Goal: Task Accomplishment & Management: Use online tool/utility

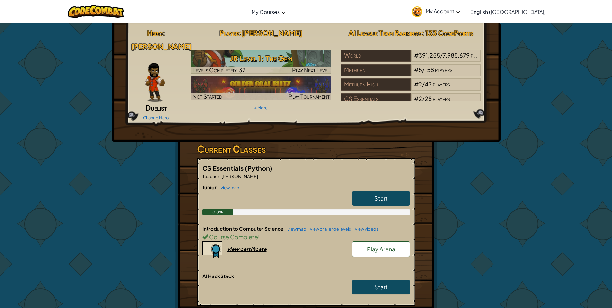
click at [382, 194] on span "Start" at bounding box center [380, 197] width 13 height 7
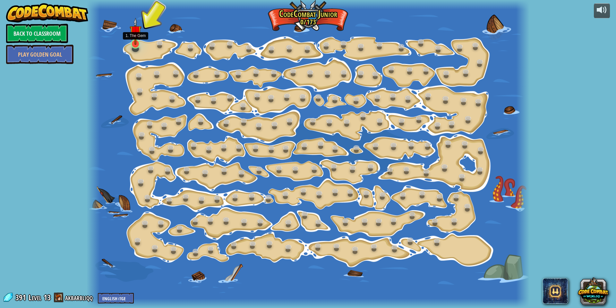
click at [137, 44] on img at bounding box center [136, 31] width 12 height 27
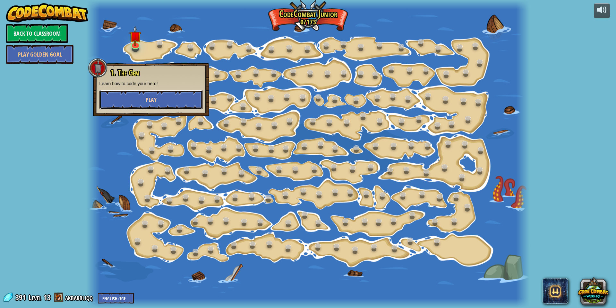
click at [160, 103] on button "Play" at bounding box center [151, 99] width 103 height 19
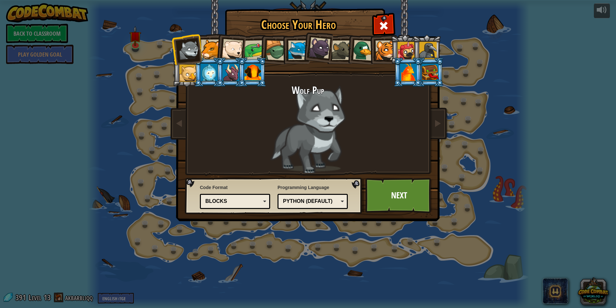
click at [213, 51] on div at bounding box center [211, 49] width 20 height 20
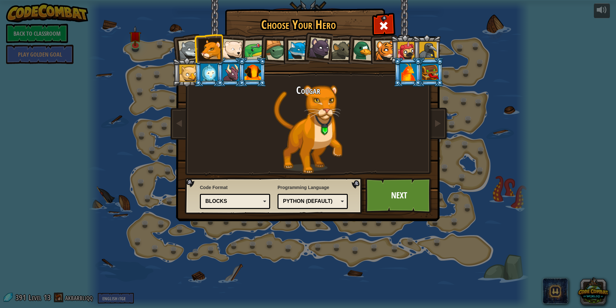
click at [385, 51] on div at bounding box center [386, 50] width 20 height 20
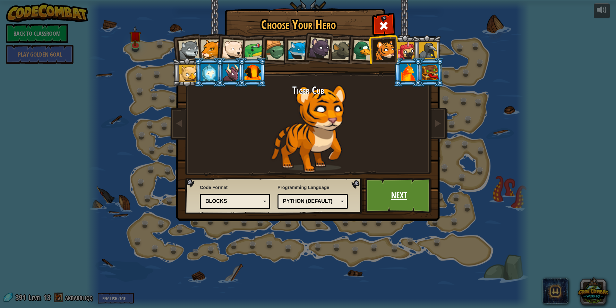
click at [399, 197] on link "Next" at bounding box center [399, 195] width 67 height 35
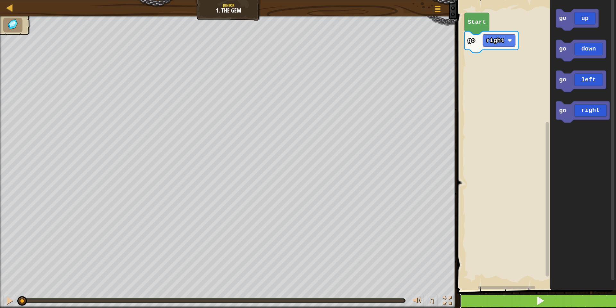
click at [546, 302] on button at bounding box center [540, 300] width 161 height 15
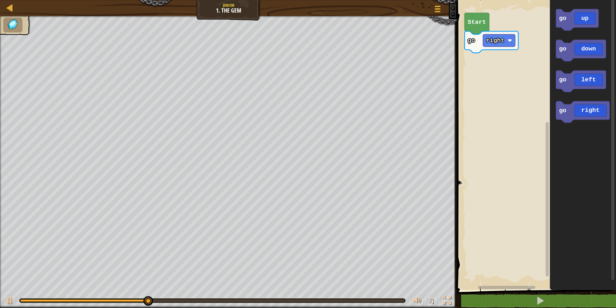
click at [472, 95] on div "go right Start go up go down go left go right go down" at bounding box center [535, 143] width 161 height 293
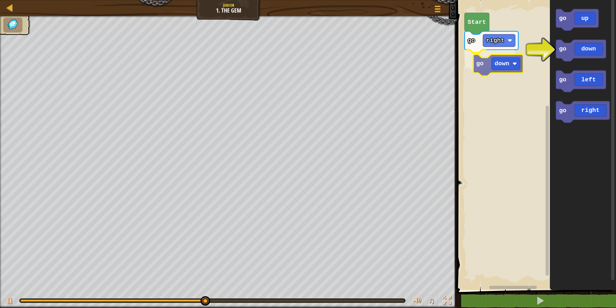
click at [484, 69] on div "go right go down Start go up go down go left go right go down" at bounding box center [535, 143] width 161 height 293
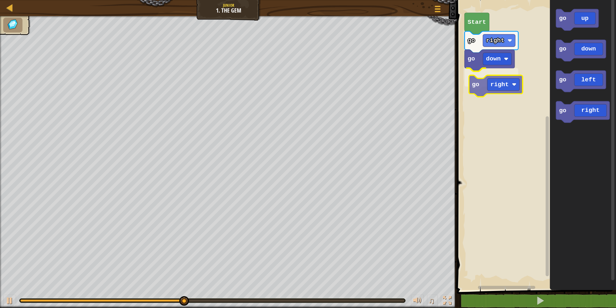
click at [497, 84] on div "go right go down go right Start go up go down go left go right go right" at bounding box center [535, 143] width 161 height 293
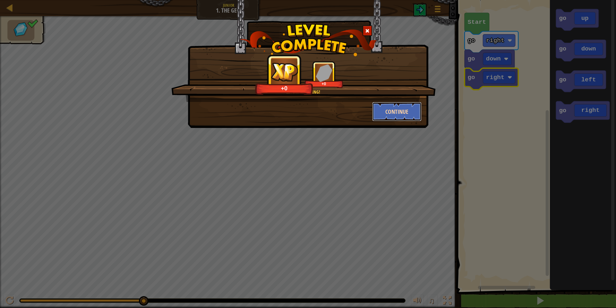
click at [393, 115] on button "Continue" at bounding box center [397, 111] width 50 height 19
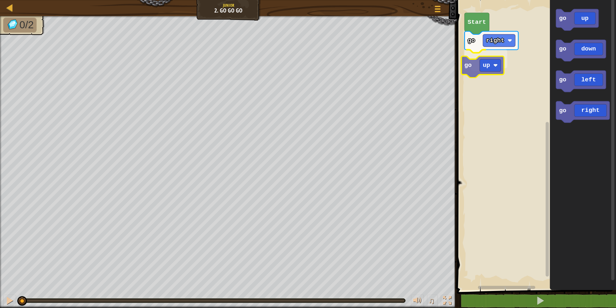
click at [491, 70] on div "go right go up Start go up go down go left go right go up" at bounding box center [535, 143] width 161 height 293
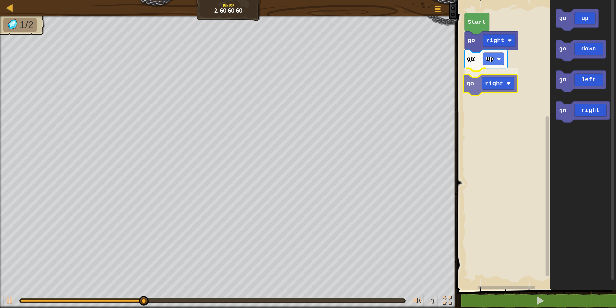
click at [499, 82] on div "go right go up go right Start go up go down go left go right go right" at bounding box center [535, 143] width 161 height 293
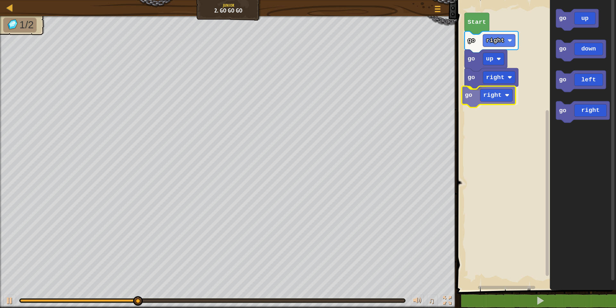
click at [501, 101] on div "go right go up go right go right Start go up go down go left go right go right" at bounding box center [535, 143] width 161 height 293
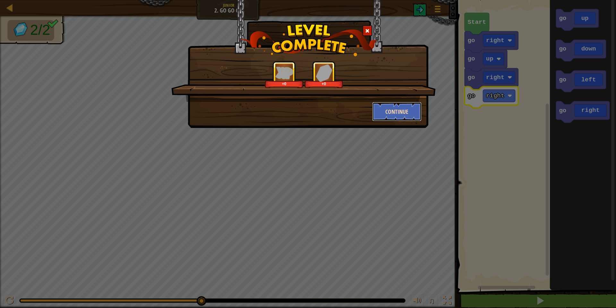
click at [395, 112] on button "Continue" at bounding box center [397, 111] width 50 height 19
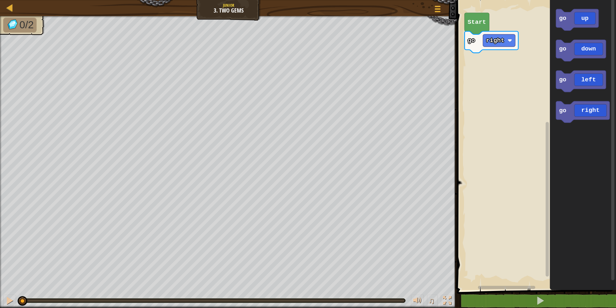
click at [575, 172] on icon "Blockly Workspace" at bounding box center [583, 143] width 66 height 293
click at [606, 141] on icon "go up go down go left go right" at bounding box center [583, 143] width 66 height 293
click at [496, 100] on div "go right Start go up go down go left go right go right" at bounding box center [535, 143] width 161 height 293
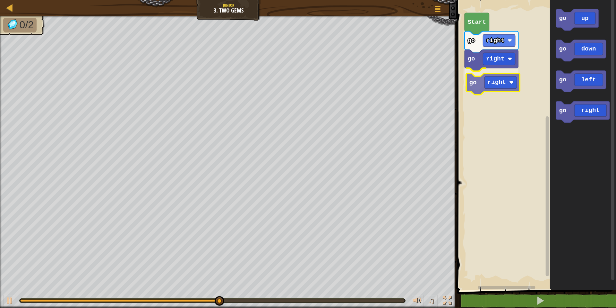
click at [499, 86] on div "go right go right go right Start go up go down go left go right go right" at bounding box center [535, 143] width 161 height 293
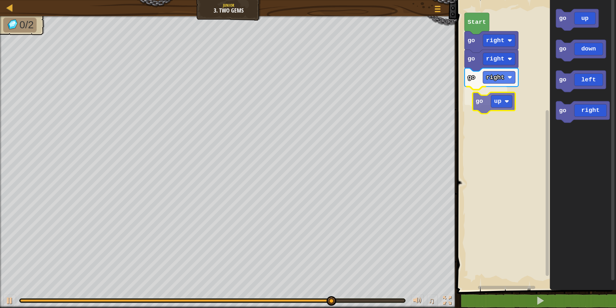
click at [495, 105] on div "go right go right go up go right Start go up go down go left go right go up" at bounding box center [535, 143] width 161 height 293
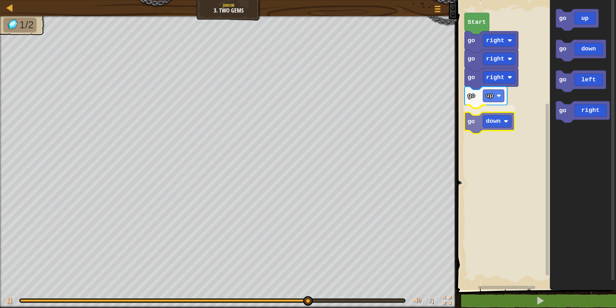
click at [502, 125] on div "go right go right go up go down go right Start go up go down go left go right g…" at bounding box center [535, 143] width 161 height 293
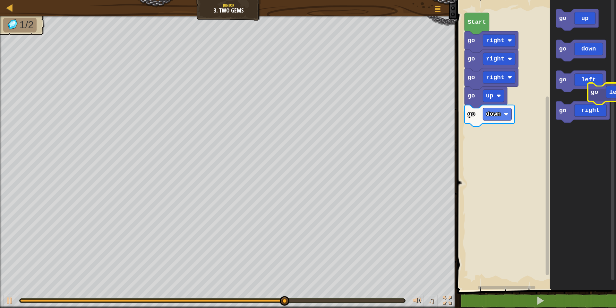
click at [611, 76] on div "go right go right go up go down go right Start go up go down go left go right g…" at bounding box center [535, 143] width 161 height 293
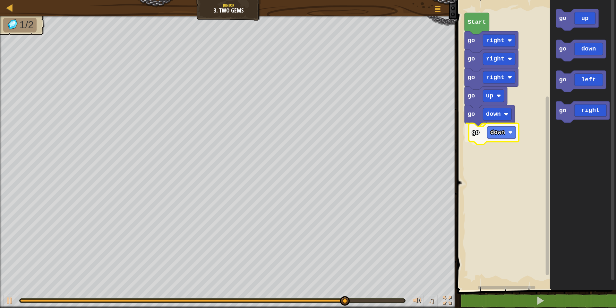
click at [506, 138] on div "go right go right go up go down go down go right Start go up go down go left go…" at bounding box center [535, 143] width 161 height 293
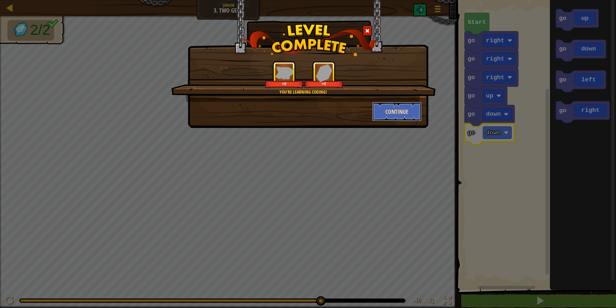
click at [394, 110] on button "Continue" at bounding box center [397, 111] width 50 height 19
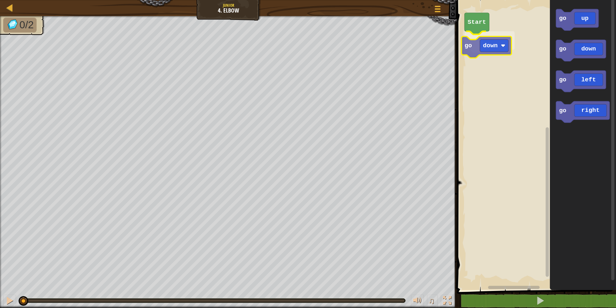
click at [498, 47] on div "Start go down go up go down go left go right go down" at bounding box center [535, 143] width 161 height 293
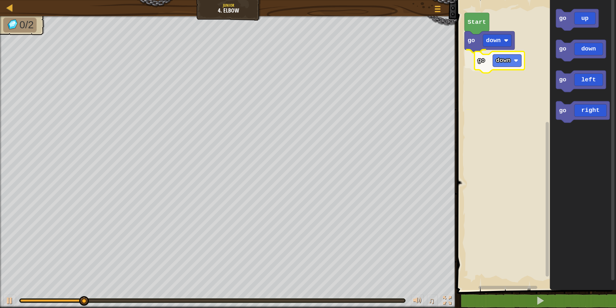
click at [509, 62] on div "go down go down Start go up go down go left go right go down" at bounding box center [535, 143] width 161 height 293
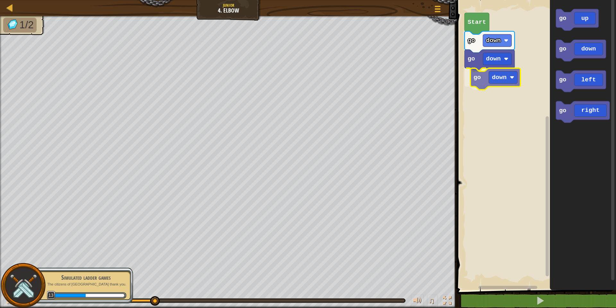
click at [505, 82] on div "go down go down go down Start go up go down go left go right go down" at bounding box center [535, 143] width 161 height 293
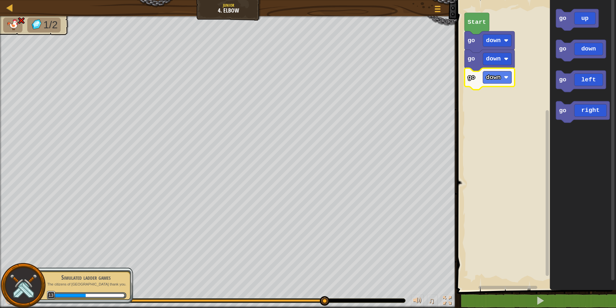
click at [21, 21] on img at bounding box center [21, 21] width 8 height 8
click at [432, 9] on button "Game Menu" at bounding box center [438, 10] width 17 height 16
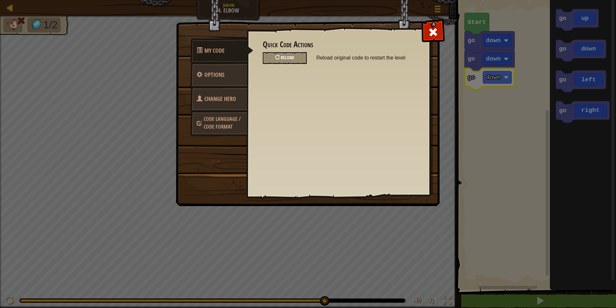
click at [288, 56] on span "Reload" at bounding box center [287, 57] width 13 height 6
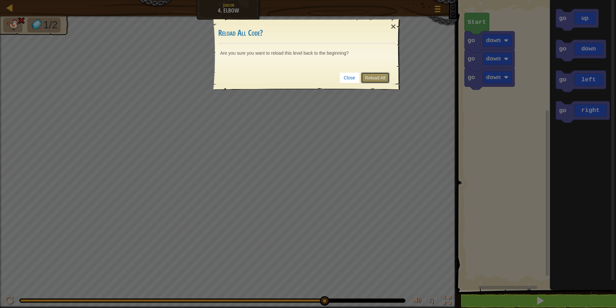
click at [375, 76] on link "Reload All" at bounding box center [375, 77] width 29 height 11
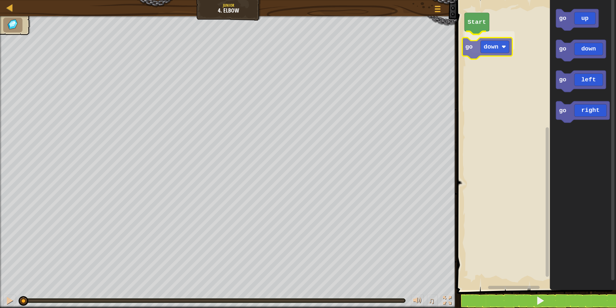
click at [498, 53] on div "Start go down go up go down go left go right go down" at bounding box center [535, 143] width 161 height 293
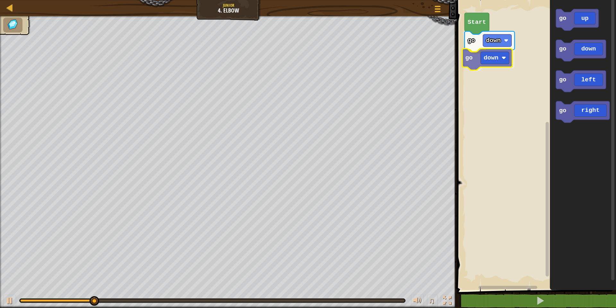
click at [498, 69] on div "go down go down Start go up go down go left go right go down" at bounding box center [535, 143] width 161 height 293
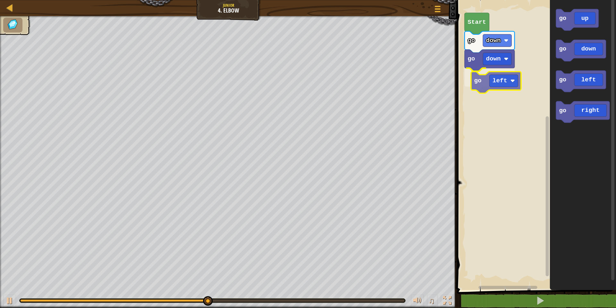
click at [503, 84] on div "go down go down go left Start go up go down go left go right go left" at bounding box center [535, 143] width 161 height 293
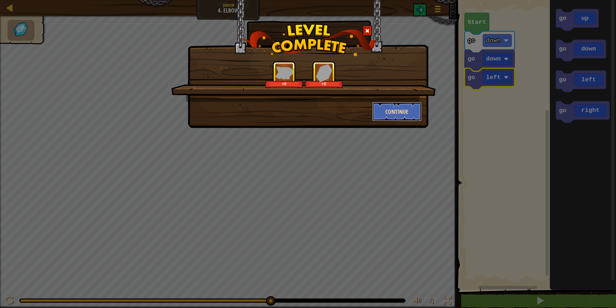
click at [404, 116] on button "Continue" at bounding box center [397, 111] width 50 height 19
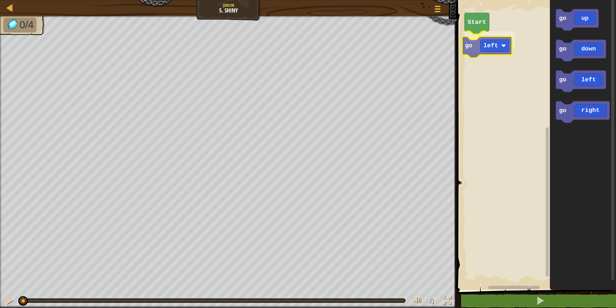
click at [496, 48] on div "Start go left go up go down go left go right go left" at bounding box center [535, 143] width 161 height 293
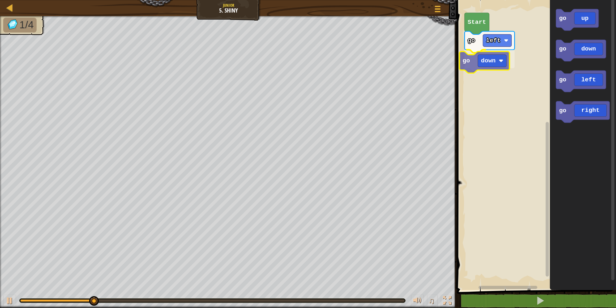
click at [501, 67] on div "go left go down Start go up go down go left go right go down" at bounding box center [535, 143] width 161 height 293
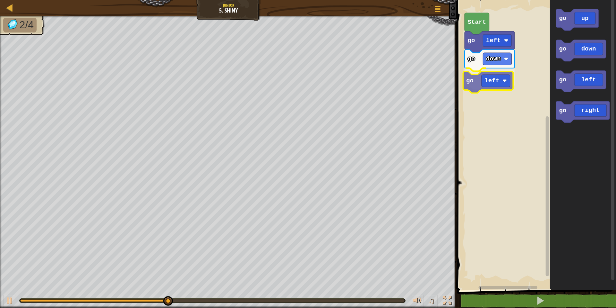
click at [495, 82] on div "go left go down go left Start go up go down go left go right go left" at bounding box center [535, 143] width 161 height 293
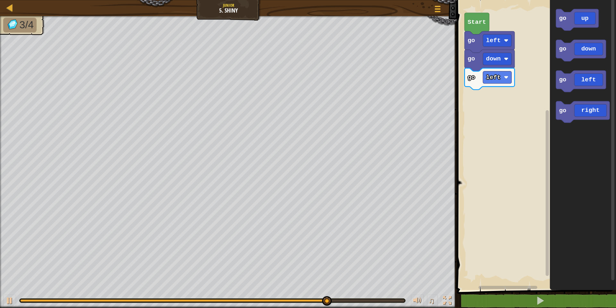
click at [550, 45] on div "go left go down go left Start go up go down go left go right" at bounding box center [535, 143] width 161 height 293
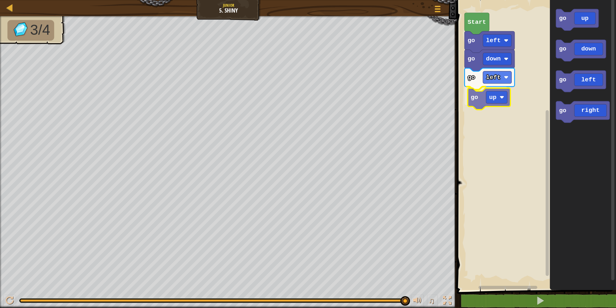
click at [489, 104] on div "go left go down go left go up Start go up go down go left go right go up" at bounding box center [535, 143] width 161 height 293
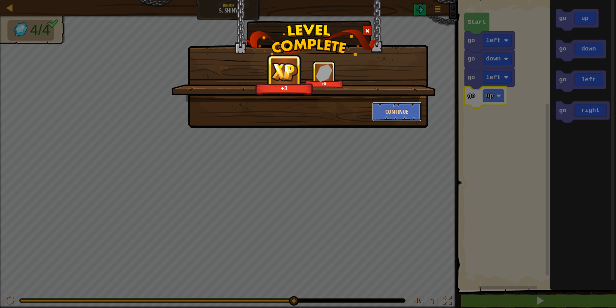
click at [413, 110] on button "Continue" at bounding box center [397, 111] width 50 height 19
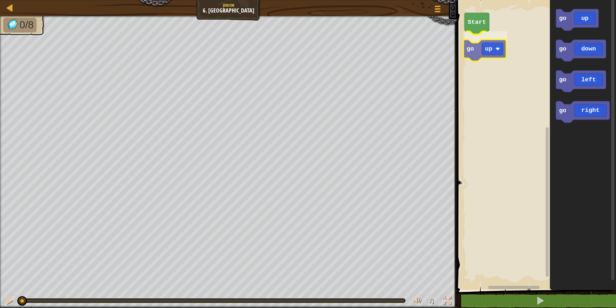
click at [490, 55] on div "Start go up go up go down go left go right go up" at bounding box center [535, 143] width 161 height 293
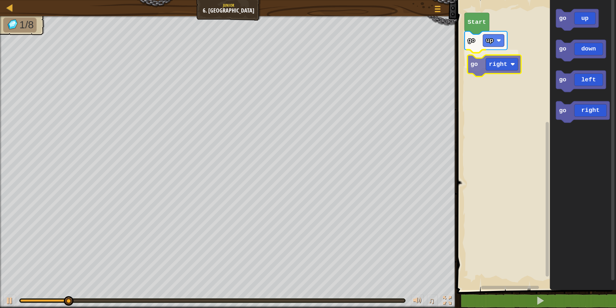
click at [508, 64] on div "Start go up go right go up go down go left go right go right" at bounding box center [535, 143] width 161 height 293
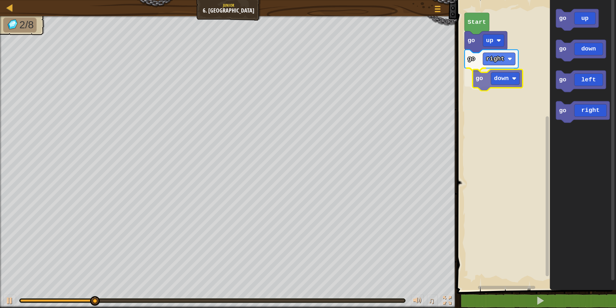
click at [516, 83] on div "Start go up go right go down go up go down go left go right go down" at bounding box center [535, 143] width 161 height 293
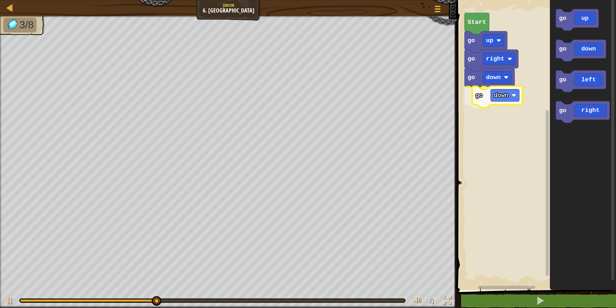
click at [512, 101] on div "Start go up go right go down go down go up go down go left go right go down" at bounding box center [535, 143] width 161 height 293
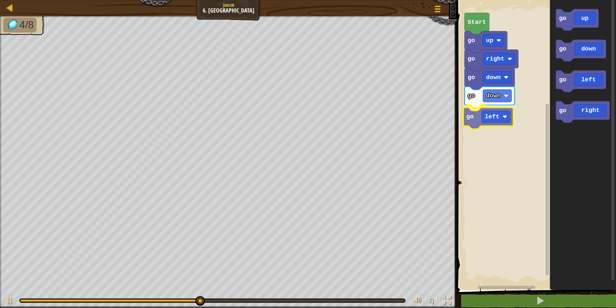
click at [498, 118] on div "Start go up go right go down go down go left go up go down go left go right go …" at bounding box center [535, 143] width 161 height 293
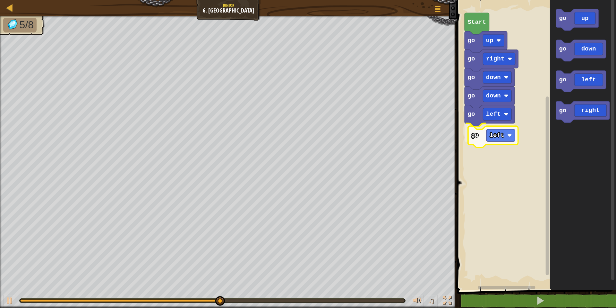
click at [501, 137] on div "Start go up go right go down go down go left go left go up go down go left go r…" at bounding box center [535, 143] width 161 height 293
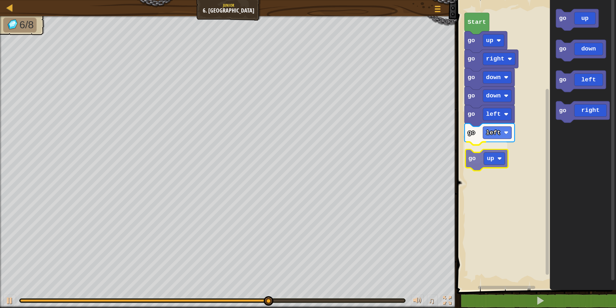
click at [500, 164] on div "Start go up go right go down go down go left go left go up go up go down go lef…" at bounding box center [535, 143] width 161 height 293
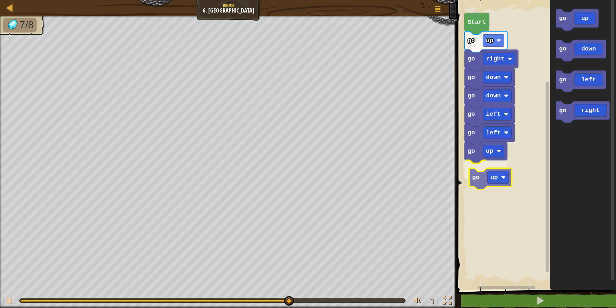
click at [500, 174] on div "Start go up go right go down go down go left go left go up go up go up go down …" at bounding box center [535, 143] width 161 height 293
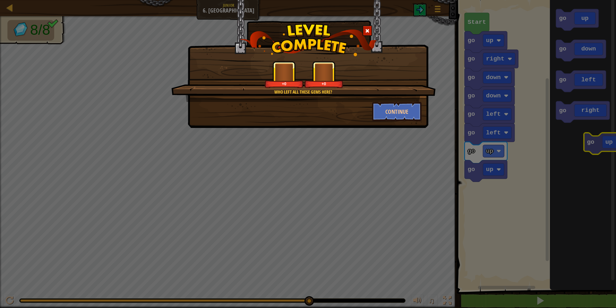
click at [611, 1] on body "Map Junior 6. Gem Square Game Menu 1 הההההההההההההההההההההההההההההההההההההההההה…" at bounding box center [308, 0] width 616 height 1
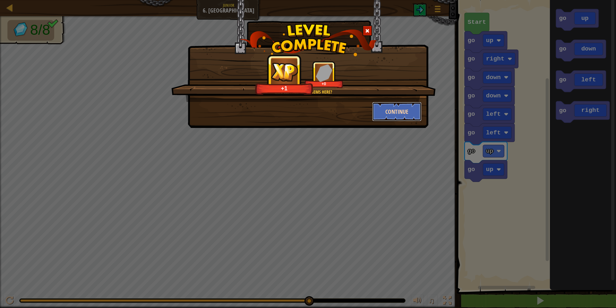
click at [405, 116] on button "Continue" at bounding box center [397, 111] width 50 height 19
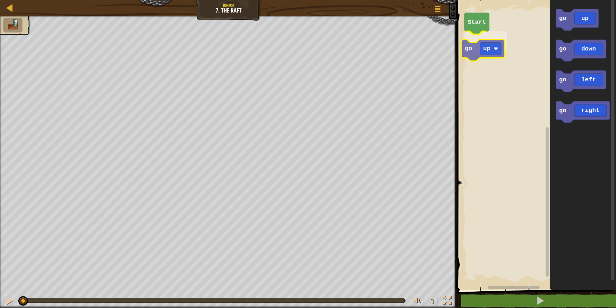
click at [488, 49] on div "Start go up go up go down go left go right go up" at bounding box center [535, 143] width 161 height 293
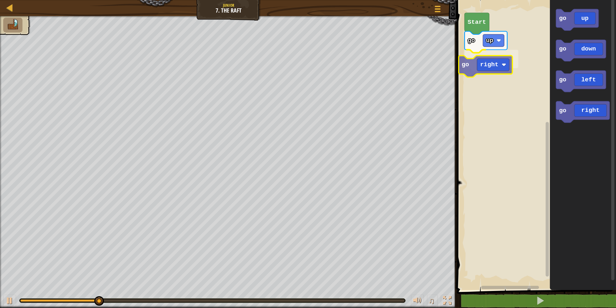
click at [489, 63] on div "Start go up go right go up go down go left go right go right" at bounding box center [535, 143] width 161 height 293
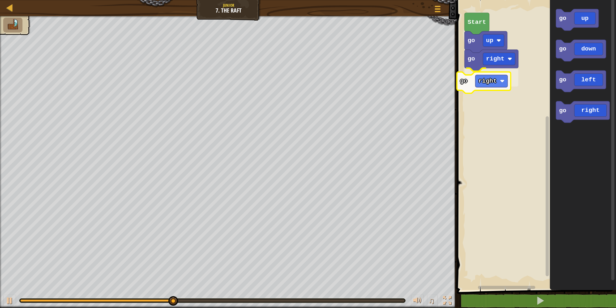
click at [487, 79] on div "Start go up go right go right go up go down go left go right go right" at bounding box center [535, 143] width 161 height 293
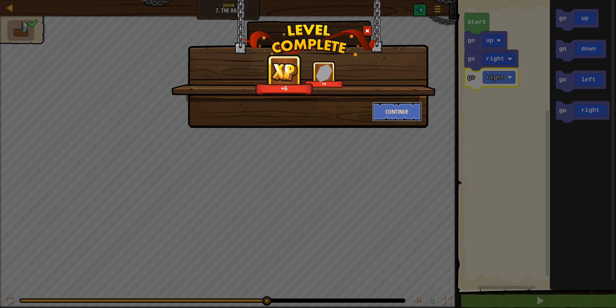
click at [402, 113] on button "Continue" at bounding box center [397, 111] width 50 height 19
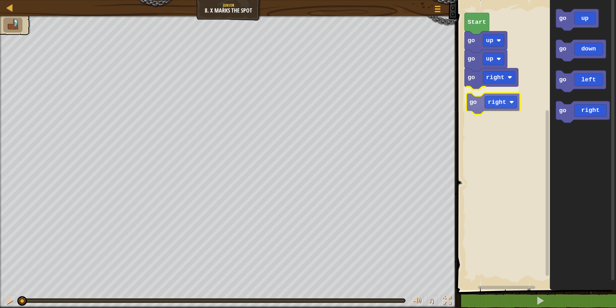
click at [497, 103] on div "go right go right go up go up Start go up go down go left go right go right" at bounding box center [535, 143] width 161 height 293
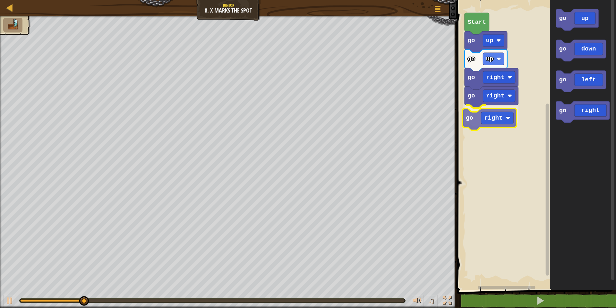
click at [497, 122] on div "go right go right go right go up go up Start go up go down go left go right go …" at bounding box center [535, 143] width 161 height 293
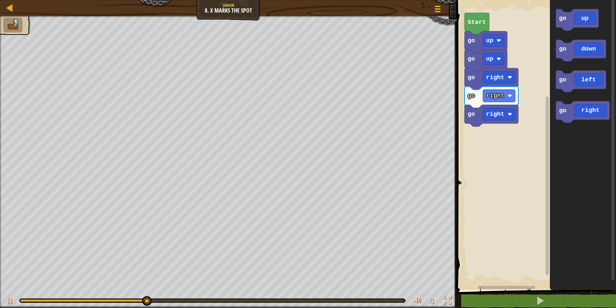
click at [550, 78] on div "go right go right go right go up go up Start go up go down go left go right" at bounding box center [535, 143] width 161 height 293
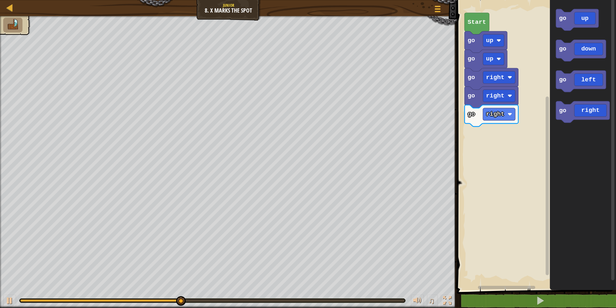
click at [542, 74] on div "go right go right go right go up go up Start go up go down go left go right" at bounding box center [535, 143] width 161 height 293
click at [482, 136] on div "go right go right go right go down go up go up Start go up go down go left go r…" at bounding box center [535, 143] width 161 height 293
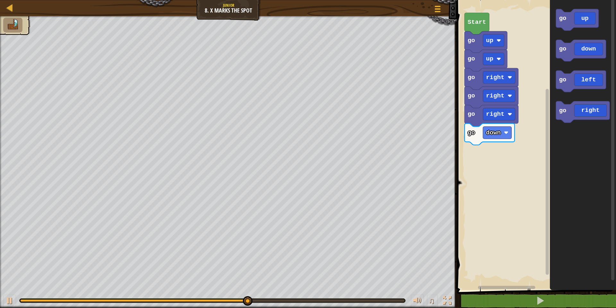
click at [520, 105] on div "go right go right go right go down go up go up Start go up go down go left go r…" at bounding box center [535, 143] width 161 height 293
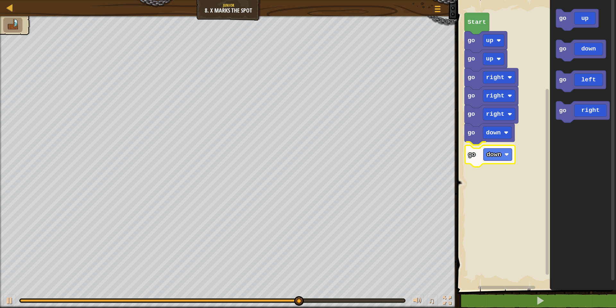
click at [480, 160] on div "go right go right go right go down go down go up go up Start go up go down go l…" at bounding box center [535, 143] width 161 height 293
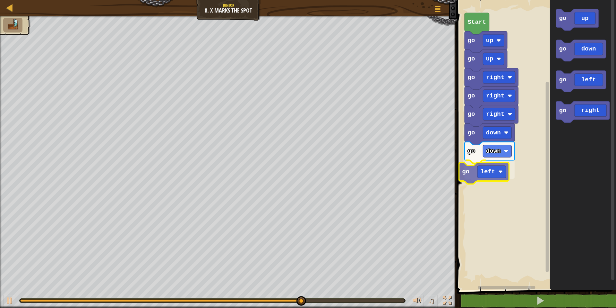
click at [489, 175] on div "go right go right go right go down go down go left go up go up Start go up go d…" at bounding box center [535, 143] width 161 height 293
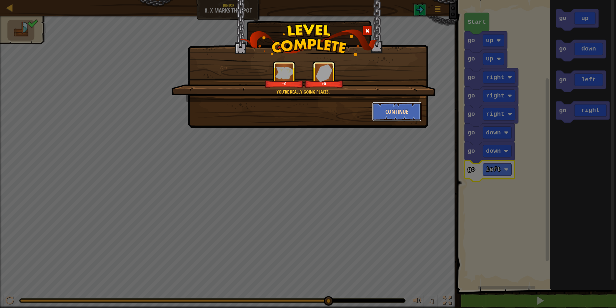
click at [401, 116] on button "Continue" at bounding box center [397, 111] width 50 height 19
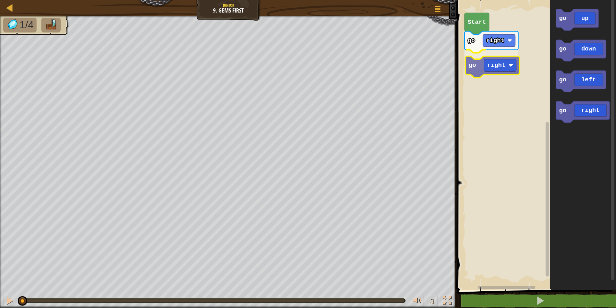
click at [492, 65] on div "go right go right Start go up go down go left go right go right" at bounding box center [535, 143] width 161 height 293
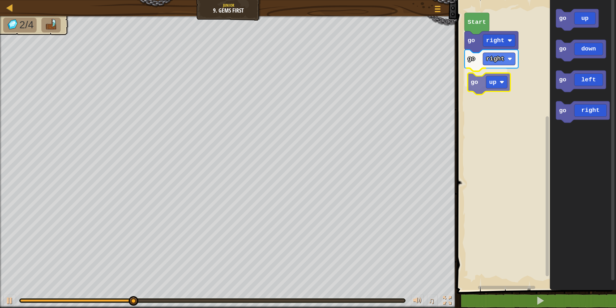
click at [504, 84] on div "go right go right go up Start go up go down go left go right go up" at bounding box center [535, 143] width 161 height 293
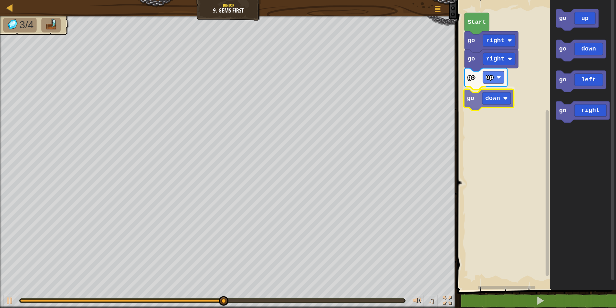
click at [496, 98] on div "go right go right go up go down Start go up go down go left go right go down" at bounding box center [535, 143] width 161 height 293
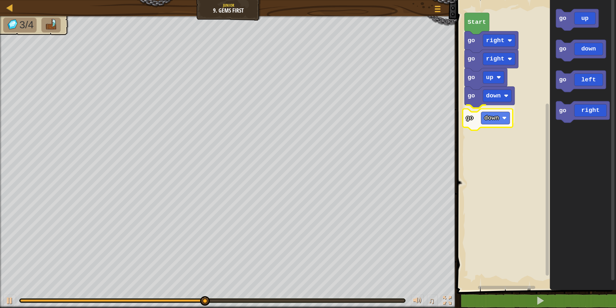
click at [494, 123] on div "go right go right go up go down go down Start go up go down go left go right go…" at bounding box center [535, 143] width 161 height 293
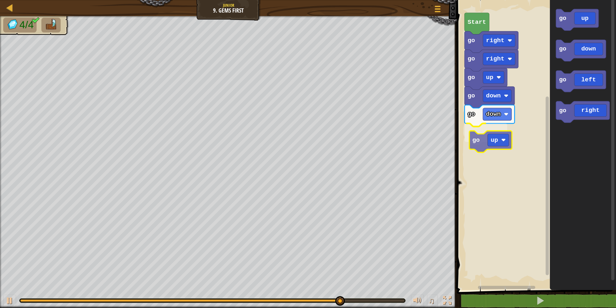
click at [495, 134] on div "go right go right go up go down go down go up Start go up go down go left go ri…" at bounding box center [535, 143] width 161 height 293
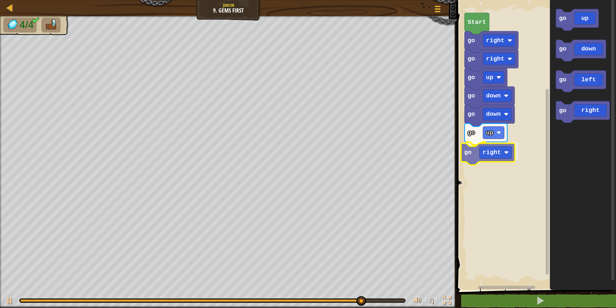
click at [495, 157] on div "go right go right go up go down go down go up go right Start go up go down go l…" at bounding box center [535, 143] width 161 height 293
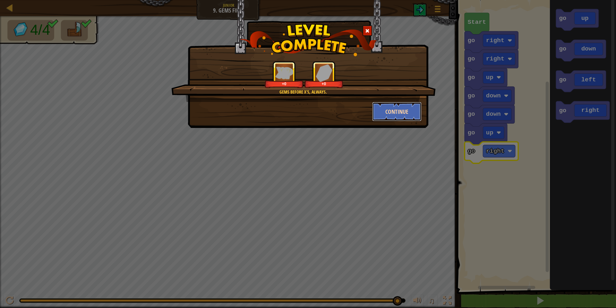
click at [414, 117] on button "Continue" at bounding box center [397, 111] width 50 height 19
